Goal: Task Accomplishment & Management: Manage account settings

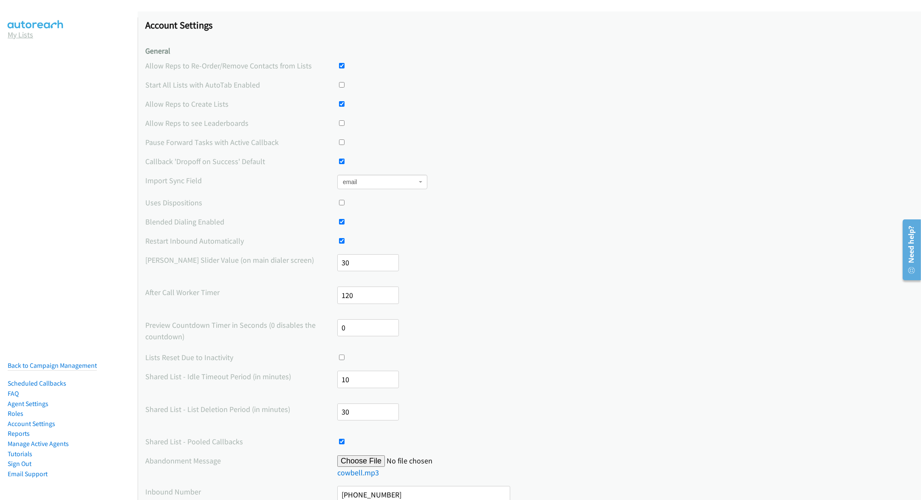
click at [27, 36] on link "My Lists" at bounding box center [20, 35] width 25 height 10
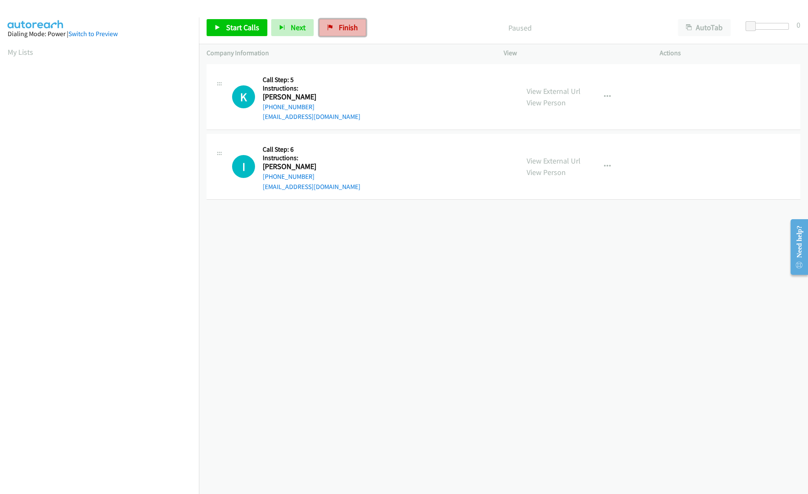
click at [339, 32] on span "Finish" at bounding box center [348, 28] width 19 height 10
drag, startPoint x: 753, startPoint y: 25, endPoint x: 759, endPoint y: 25, distance: 5.5
click at [723, 25] on span at bounding box center [757, 26] width 10 height 10
